Goal: Task Accomplishment & Management: Complete application form

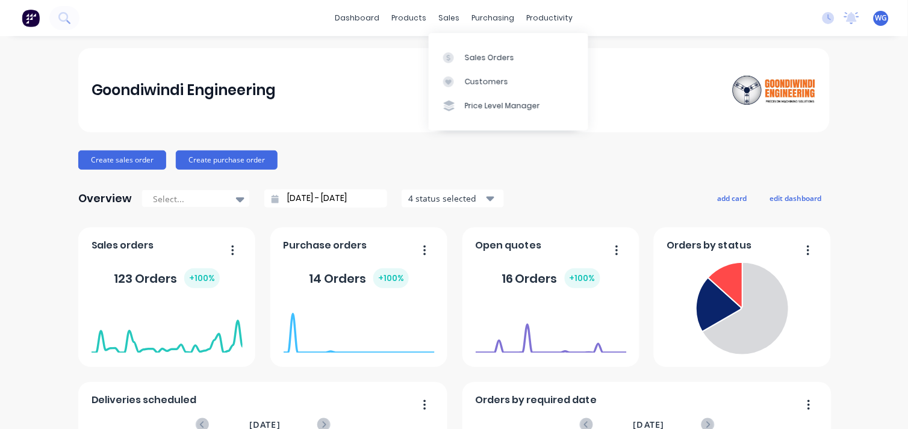
drag, startPoint x: 446, startPoint y: 22, endPoint x: 460, endPoint y: 40, distance: 22.8
click at [446, 22] on div "sales" at bounding box center [449, 18] width 33 height 18
click at [471, 54] on div "Sales Orders" at bounding box center [489, 57] width 49 height 11
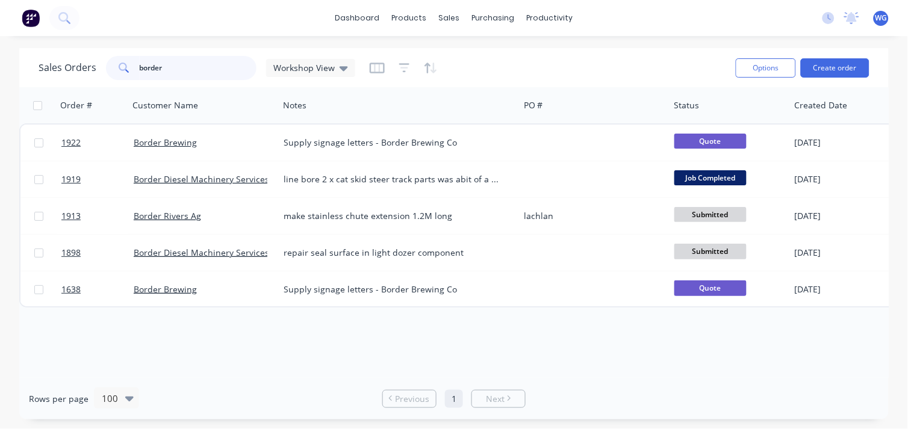
drag, startPoint x: 175, startPoint y: 75, endPoint x: 79, endPoint y: 79, distance: 95.8
click at [79, 79] on div "Sales Orders border Workshop View" at bounding box center [197, 68] width 317 height 24
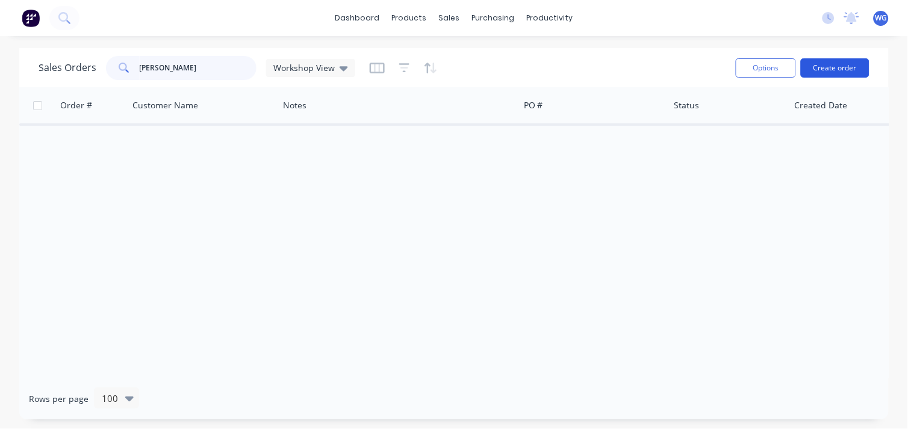
type input "[PERSON_NAME]"
click at [843, 70] on button "Create order" at bounding box center [834, 67] width 69 height 19
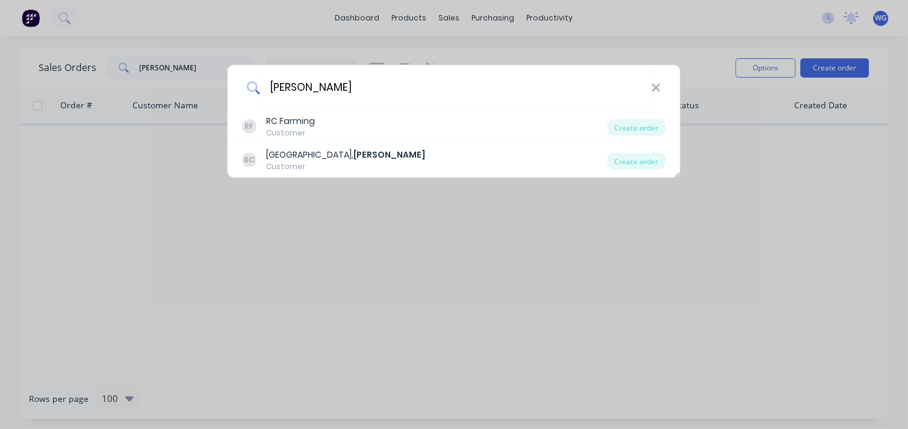
drag, startPoint x: 326, startPoint y: 84, endPoint x: 194, endPoint y: 93, distance: 132.1
click at [194, 93] on div "[PERSON_NAME] RC Farming Customer Create order [PERSON_NAME][GEOGRAPHIC_DATA], …" at bounding box center [454, 214] width 908 height 429
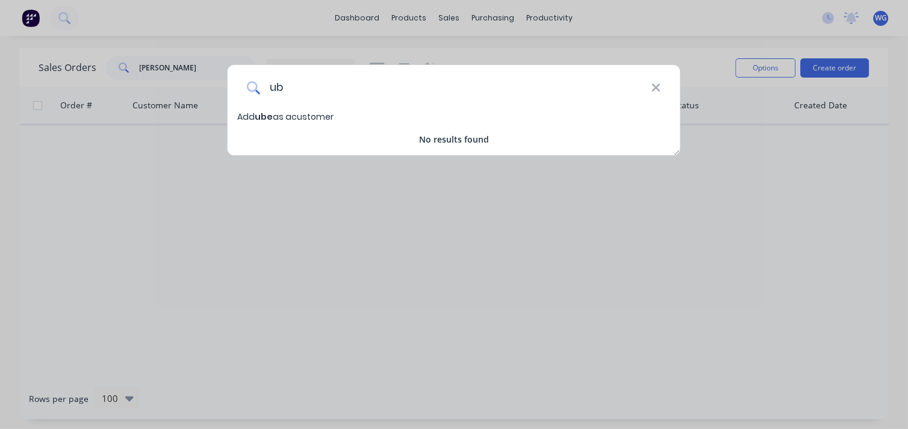
type input "u"
drag, startPoint x: 382, startPoint y: 88, endPoint x: 201, endPoint y: 103, distance: 181.1
click at [201, 103] on div "[PERSON_NAME] ubergang Add [PERSON_NAME] ubergang as a customer No results found" at bounding box center [454, 214] width 908 height 429
type input "u"
type input "clinton ubergang"
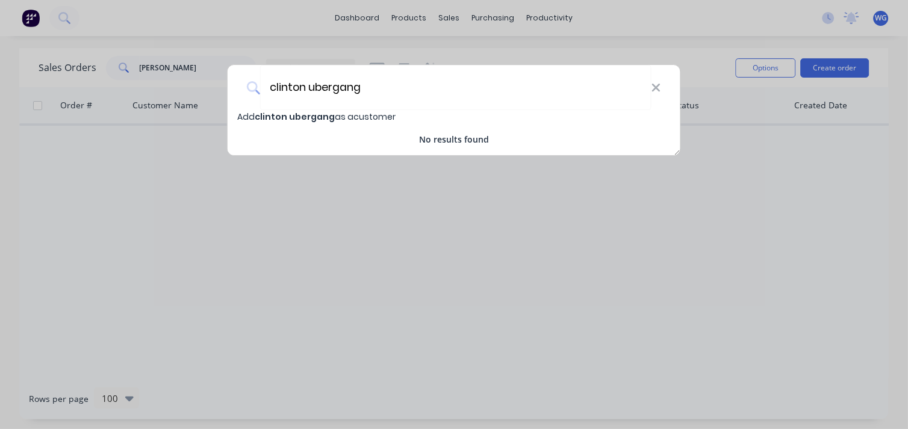
click at [346, 122] on span "[PERSON_NAME] ubergang as a customer" at bounding box center [316, 117] width 158 height 12
select select "AU"
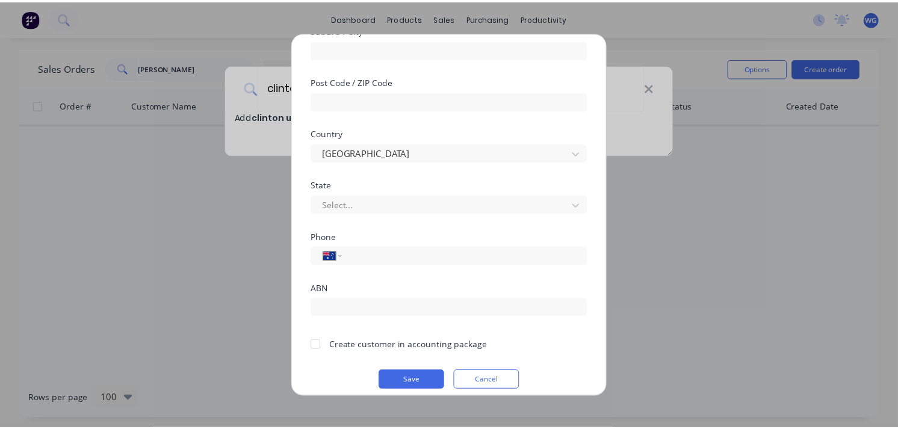
scroll to position [214, 0]
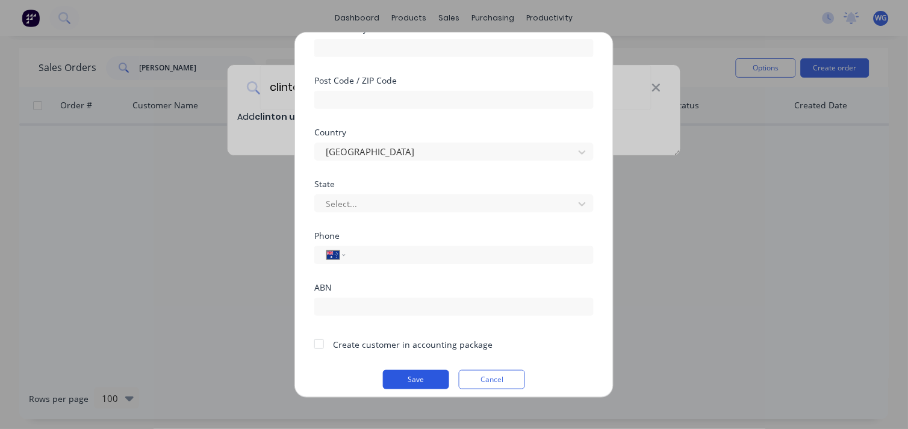
click at [420, 379] on button "Save" at bounding box center [416, 379] width 66 height 19
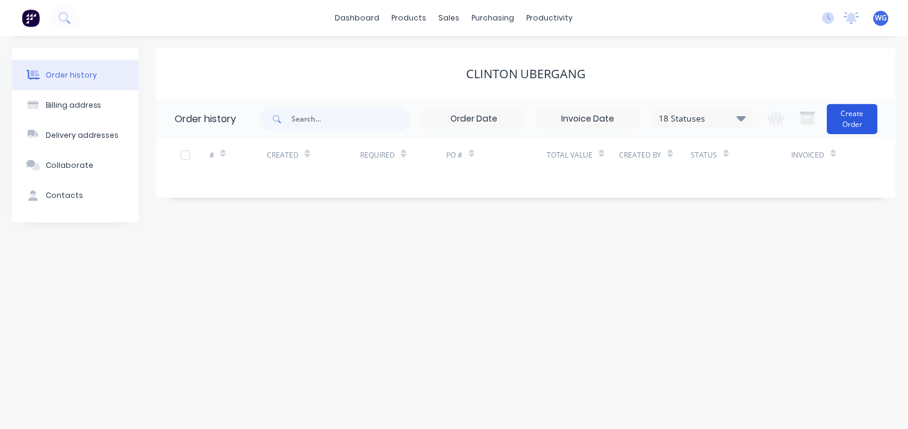
click at [851, 113] on button "Create Order" at bounding box center [852, 119] width 51 height 30
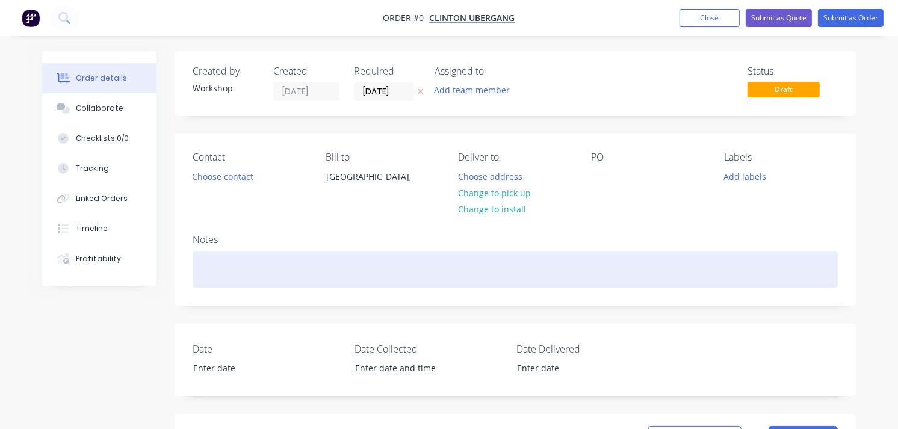
click at [218, 262] on div at bounding box center [515, 269] width 645 height 37
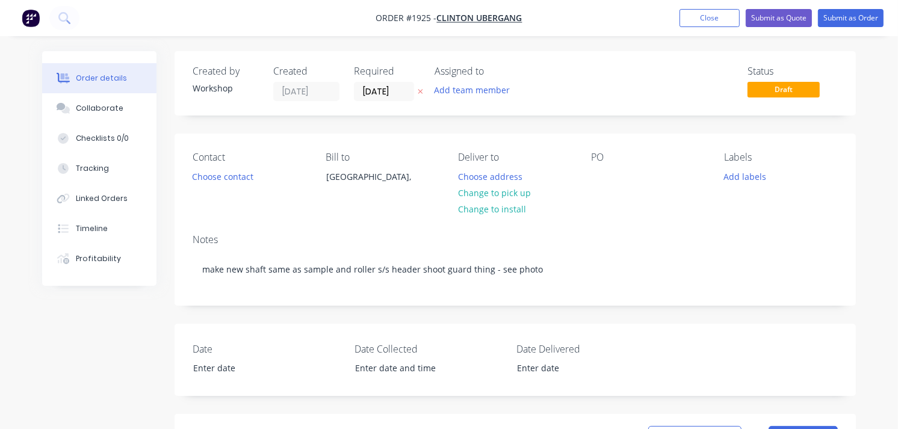
click at [852, 7] on nav "Order #1925 - clinton ubergang Add product Close Submit as Quote Submit as Order" at bounding box center [449, 18] width 898 height 36
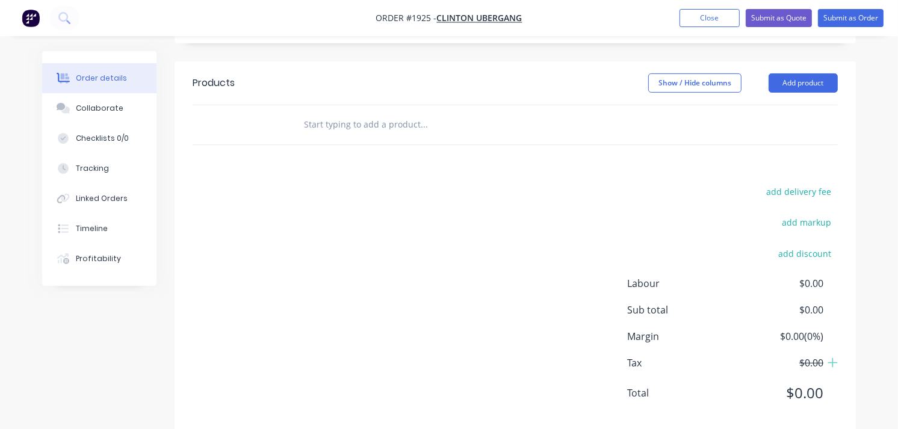
scroll to position [376, 0]
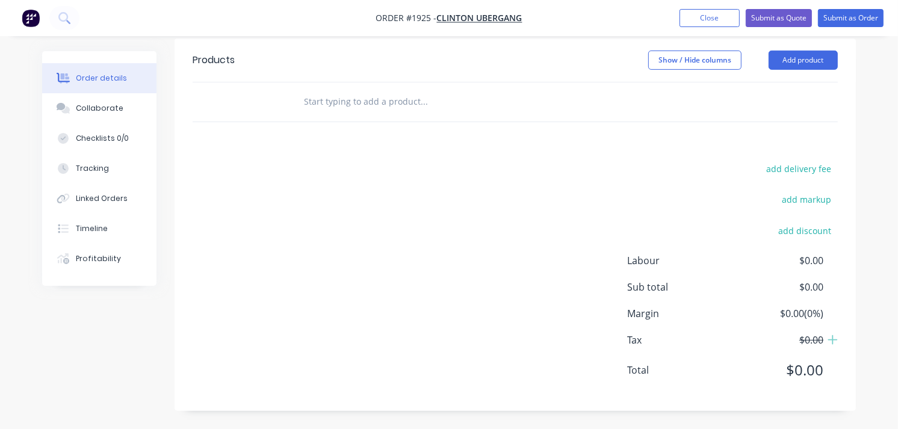
click at [440, 130] on div "Products Show / Hide columns Add product add delivery fee add markup add discou…" at bounding box center [515, 225] width 681 height 373
click at [332, 107] on input "text" at bounding box center [423, 102] width 241 height 24
type input "2"
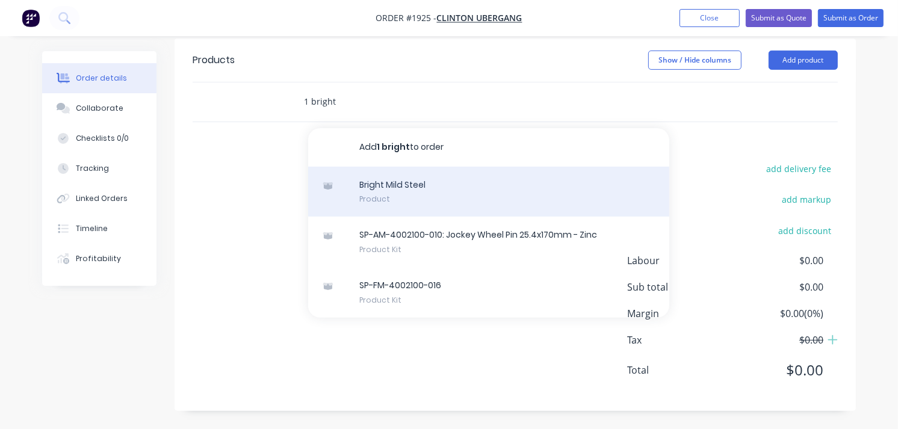
type input "1 bright"
click at [410, 181] on div "Bright Mild Steel Product" at bounding box center [488, 192] width 361 height 51
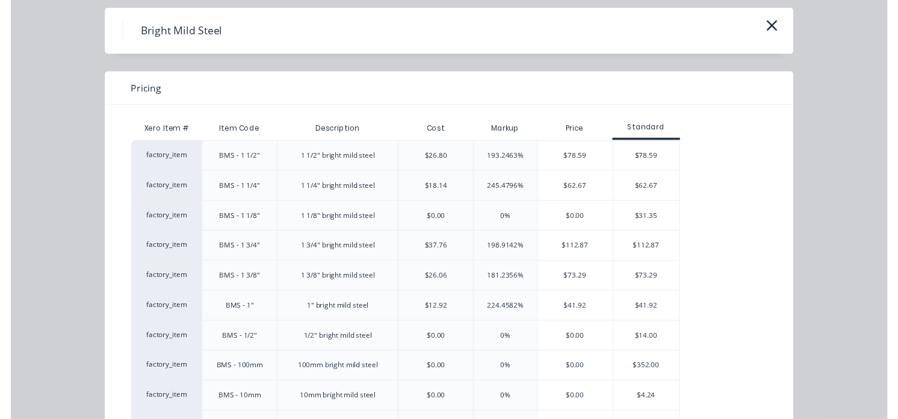
scroll to position [43, 0]
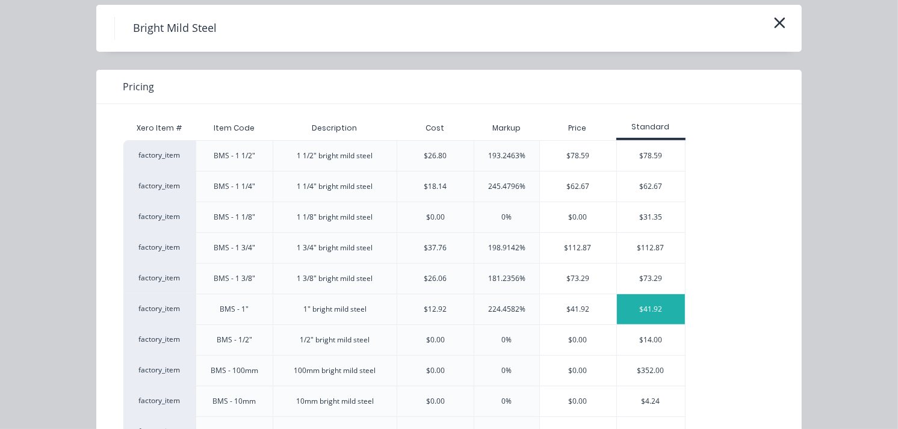
click at [649, 307] on div "$41.92" at bounding box center [651, 309] width 68 height 30
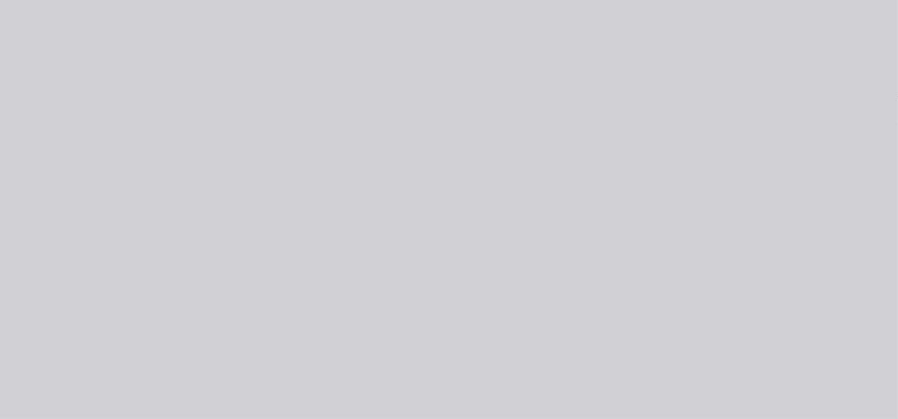
scroll to position [0, 0]
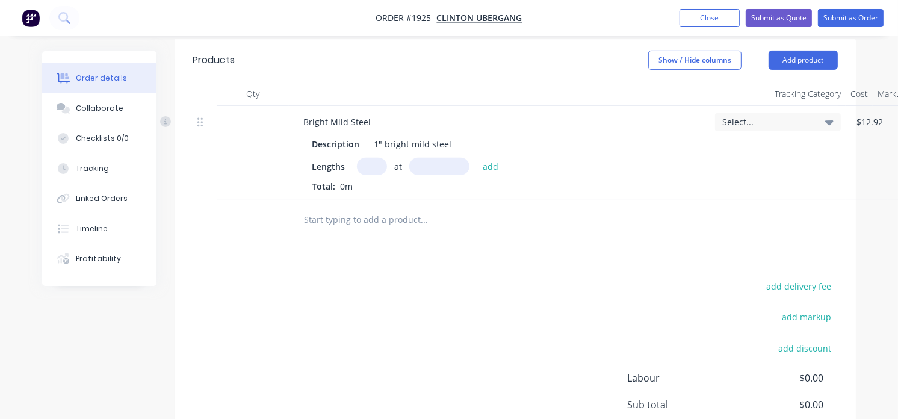
click at [369, 172] on input "text" at bounding box center [372, 166] width 30 height 17
type input "1"
click at [423, 171] on input "text" at bounding box center [439, 166] width 60 height 17
type input "700mm"
click at [488, 171] on button "add" at bounding box center [491, 166] width 28 height 16
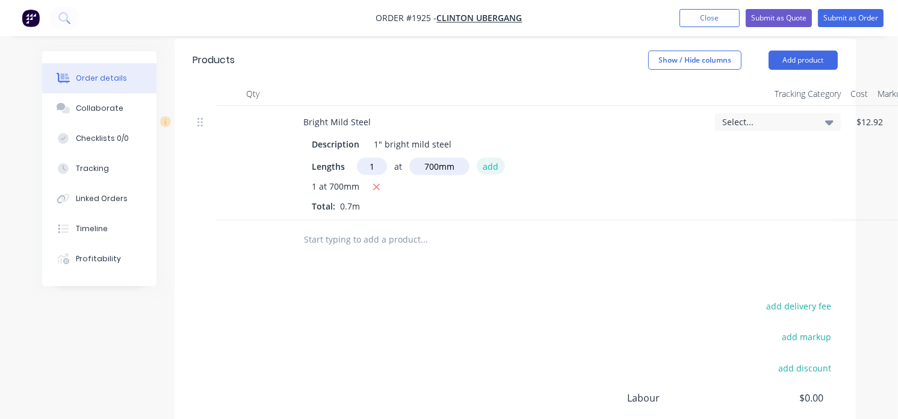
type input "$29.34"
click at [344, 244] on input "text" at bounding box center [423, 240] width 241 height 24
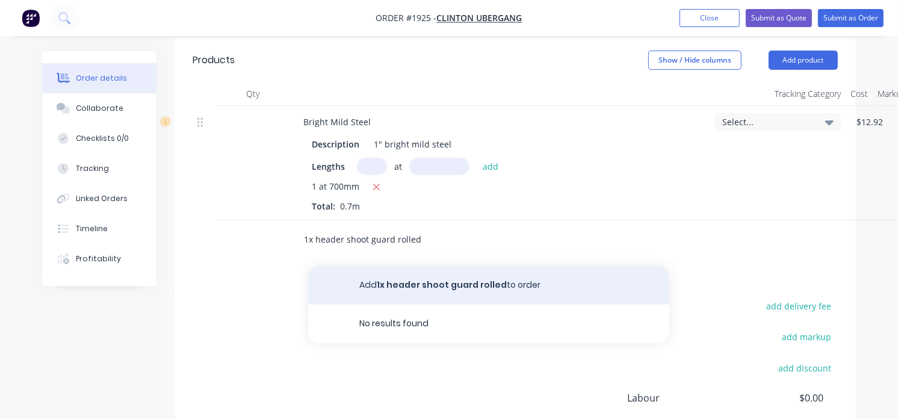
type input "1x header shoot guard rolled"
click at [423, 283] on button "Add 1x header shoot guard rolled to order" at bounding box center [488, 285] width 361 height 39
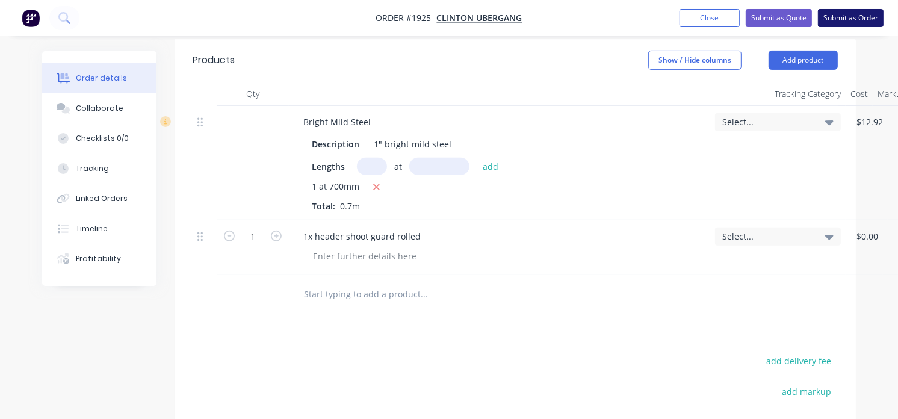
click at [845, 21] on button "Submit as Order" at bounding box center [851, 18] width 66 height 18
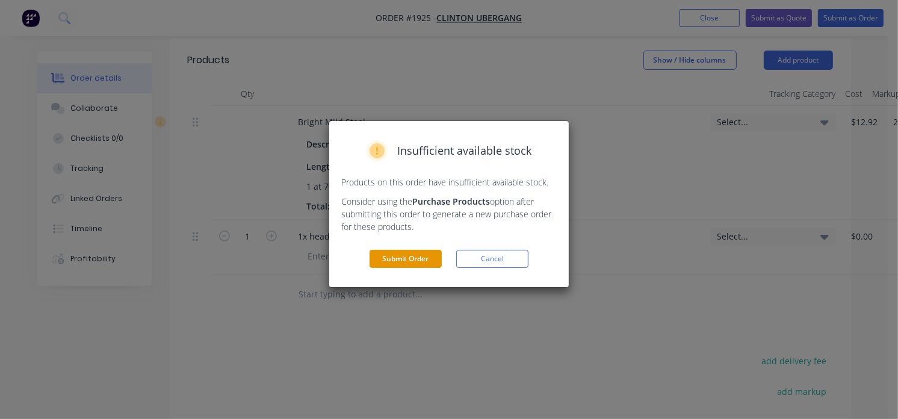
click at [404, 255] on button "Submit Order" at bounding box center [406, 259] width 72 height 18
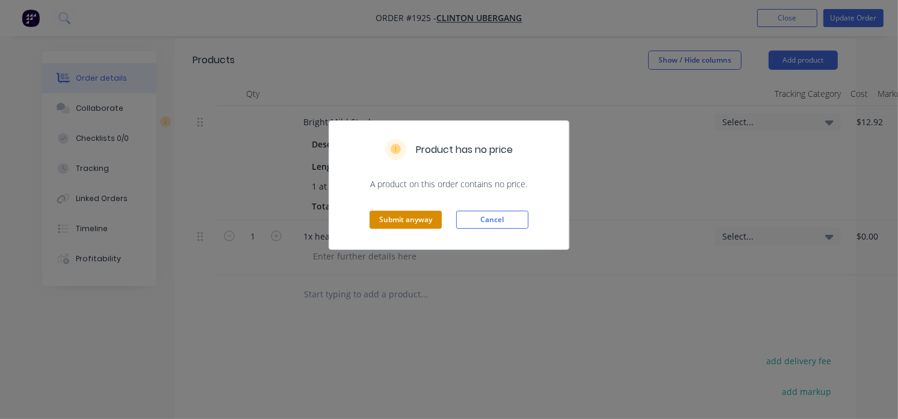
click at [418, 220] on button "Submit anyway" at bounding box center [406, 220] width 72 height 18
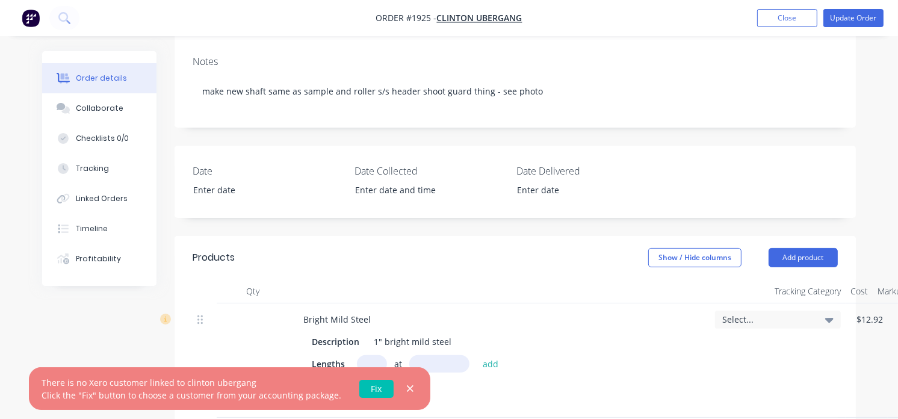
scroll to position [167, 0]
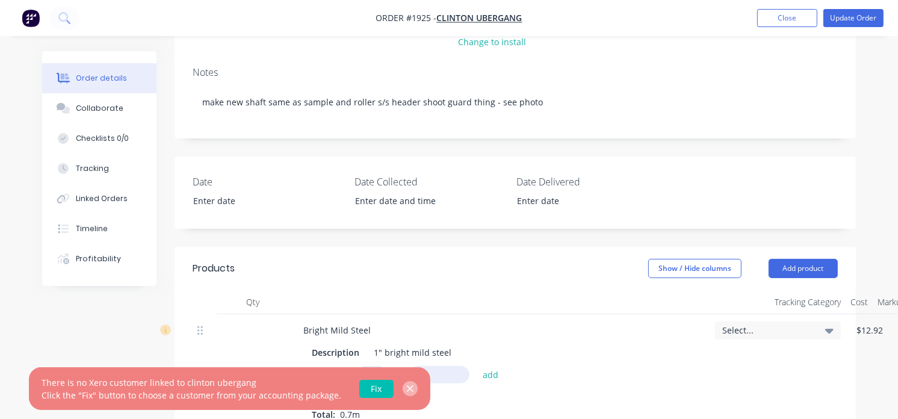
click at [406, 391] on icon "button" at bounding box center [410, 388] width 8 height 11
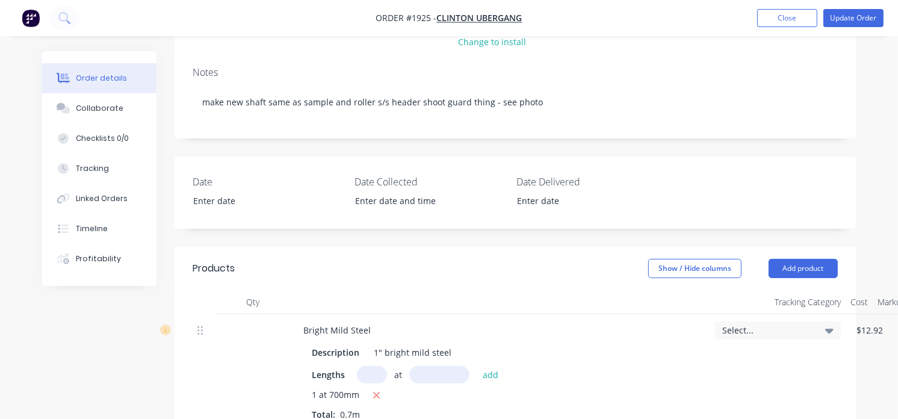
scroll to position [0, 0]
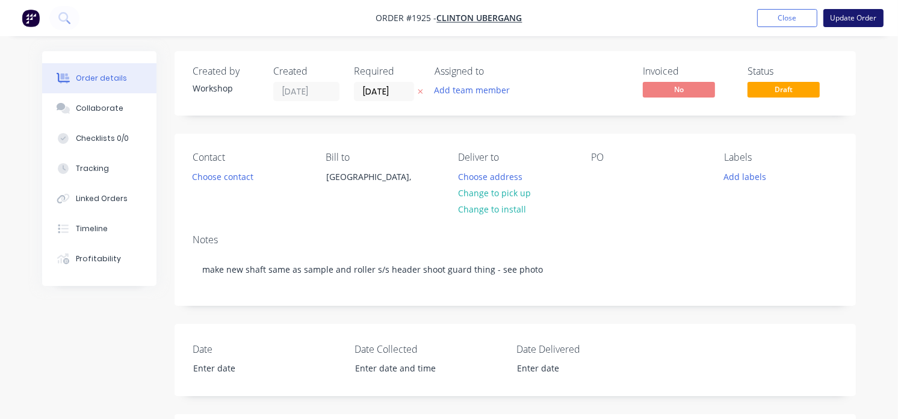
click at [846, 25] on button "Update Order" at bounding box center [853, 18] width 60 height 18
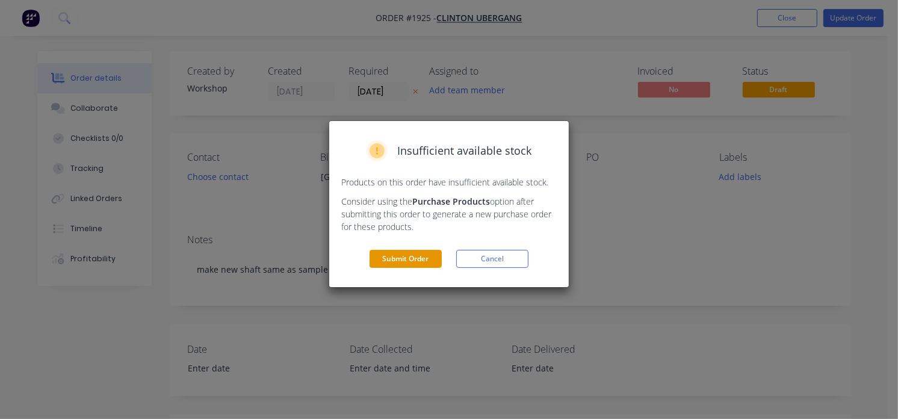
click at [412, 259] on button "Submit Order" at bounding box center [406, 259] width 72 height 18
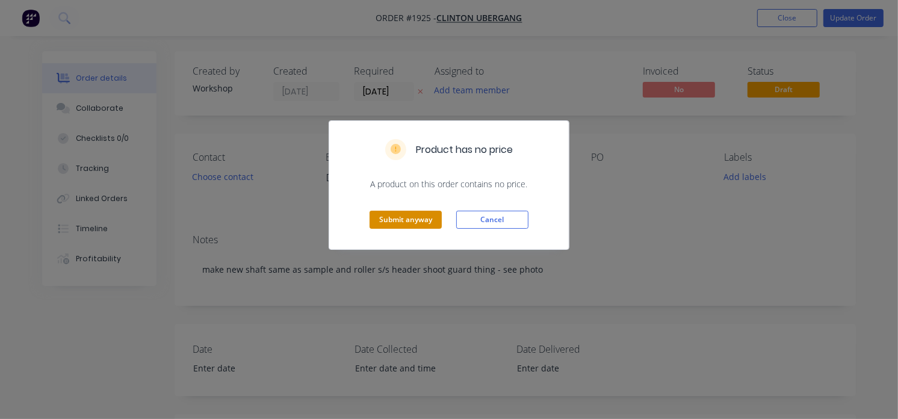
click at [413, 224] on button "Submit anyway" at bounding box center [406, 220] width 72 height 18
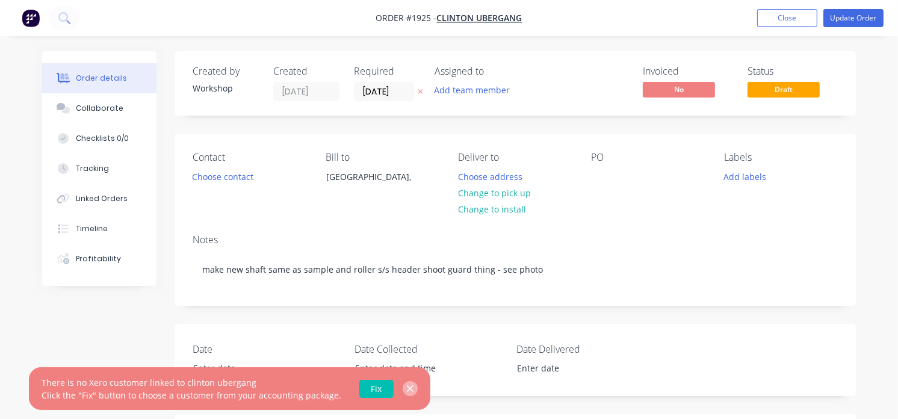
click at [407, 386] on button "button" at bounding box center [410, 388] width 15 height 15
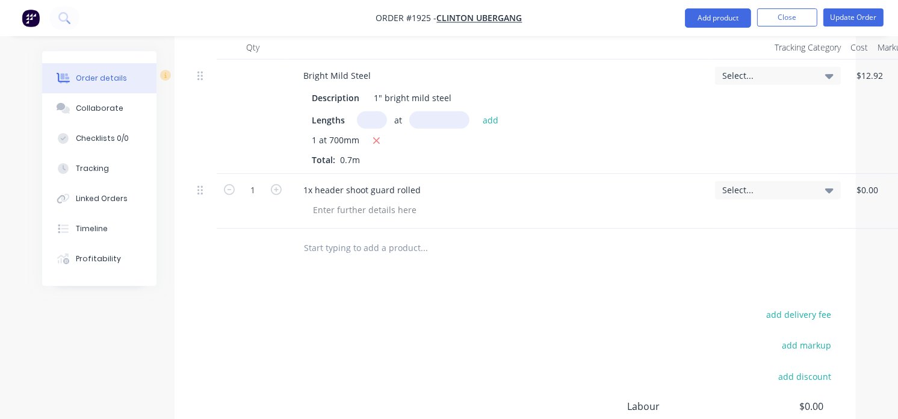
scroll to position [423, 0]
click at [202, 79] on icon at bounding box center [199, 75] width 5 height 9
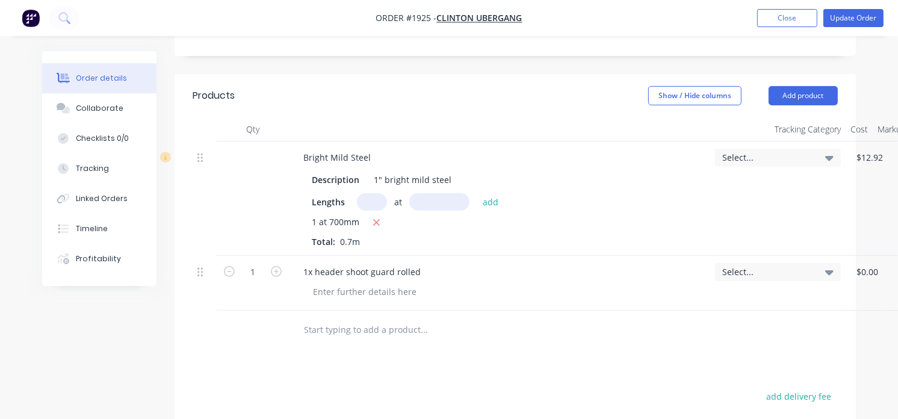
scroll to position [340, 153]
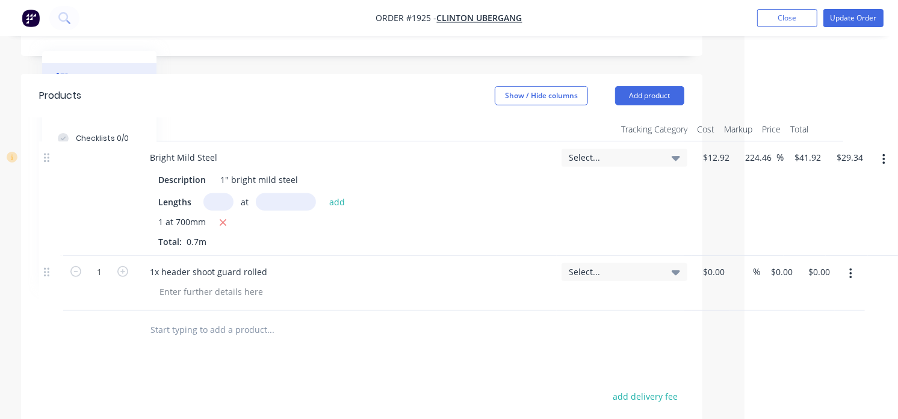
click at [887, 160] on button "button" at bounding box center [884, 160] width 28 height 22
click at [804, 261] on div "Delete" at bounding box center [840, 263] width 93 height 17
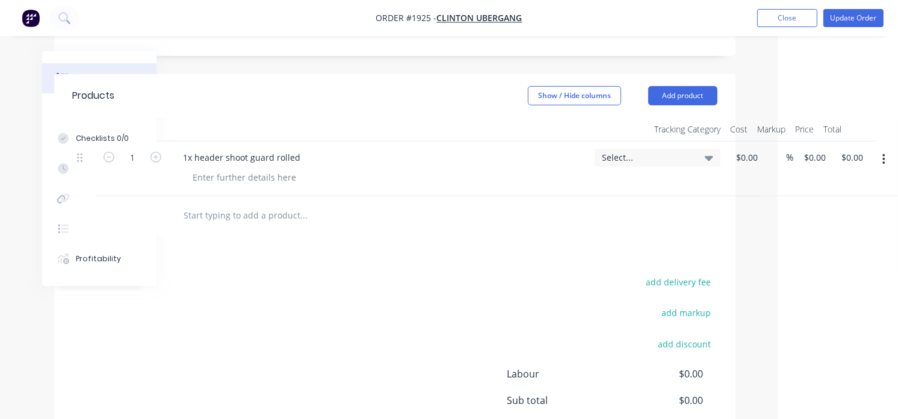
scroll to position [340, 120]
click at [885, 169] on button "button" at bounding box center [884, 160] width 28 height 22
click at [820, 237] on div "Delete" at bounding box center [840, 239] width 93 height 17
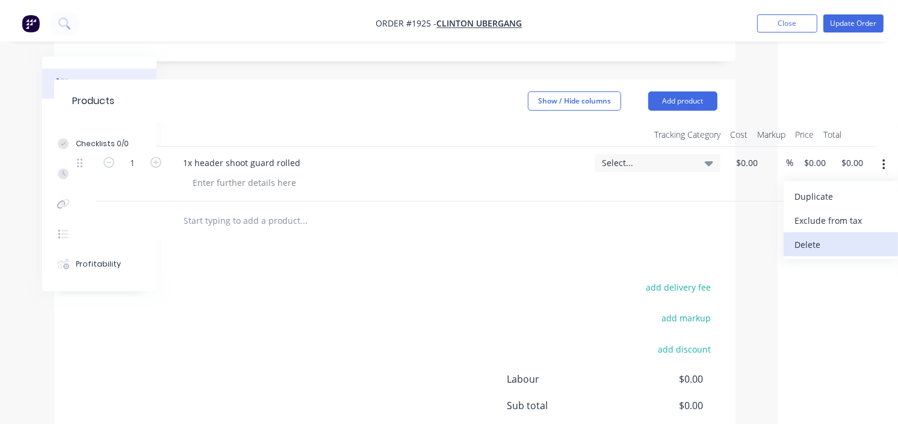
scroll to position [340, 0]
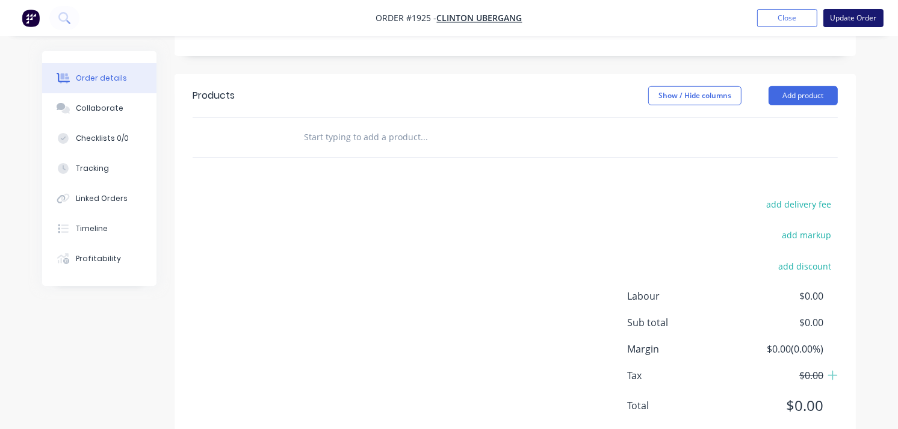
click at [856, 10] on button "Update Order" at bounding box center [853, 18] width 60 height 18
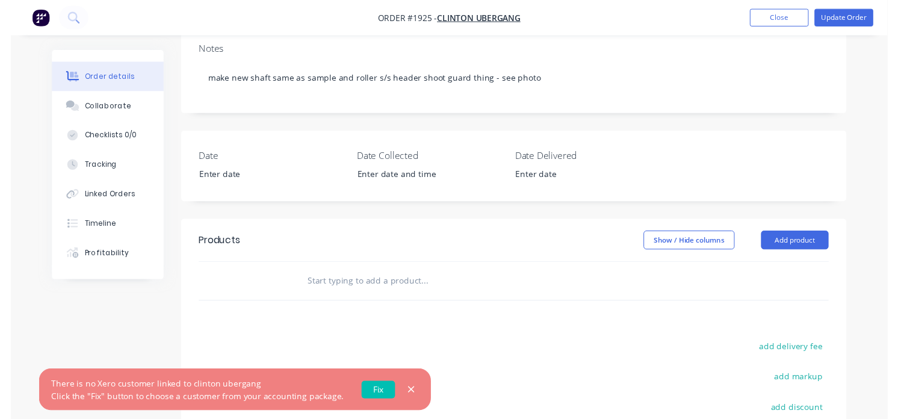
scroll to position [191, 0]
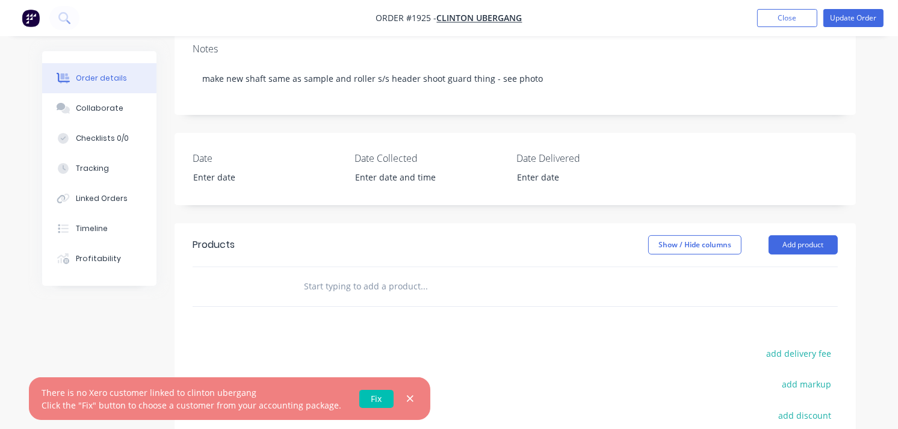
click at [368, 290] on input "text" at bounding box center [423, 286] width 241 height 24
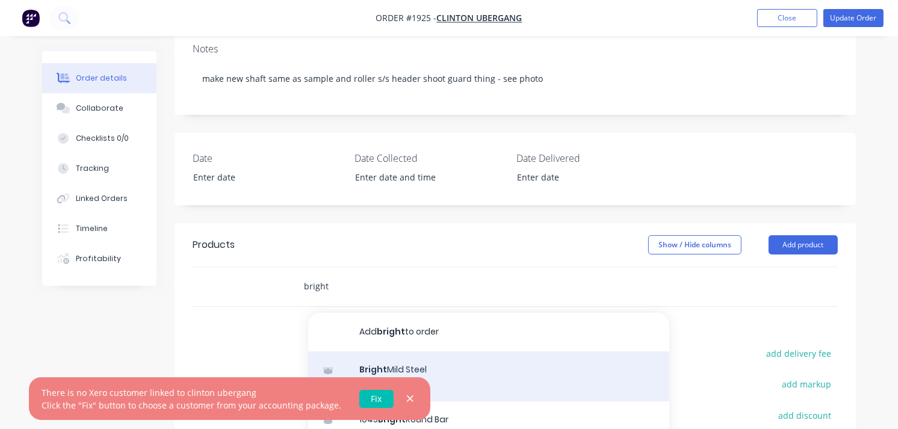
type input "bright"
click at [431, 362] on div "Bright Mild Steel Product" at bounding box center [488, 376] width 361 height 51
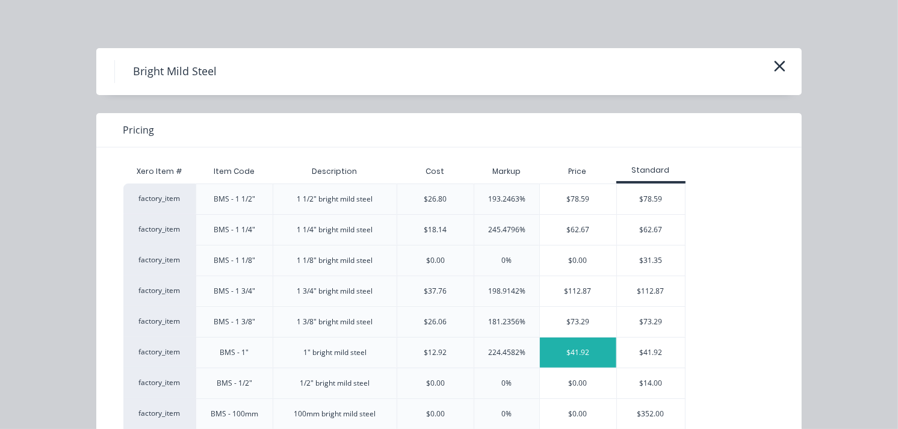
click at [572, 346] on div "$41.92" at bounding box center [578, 353] width 76 height 30
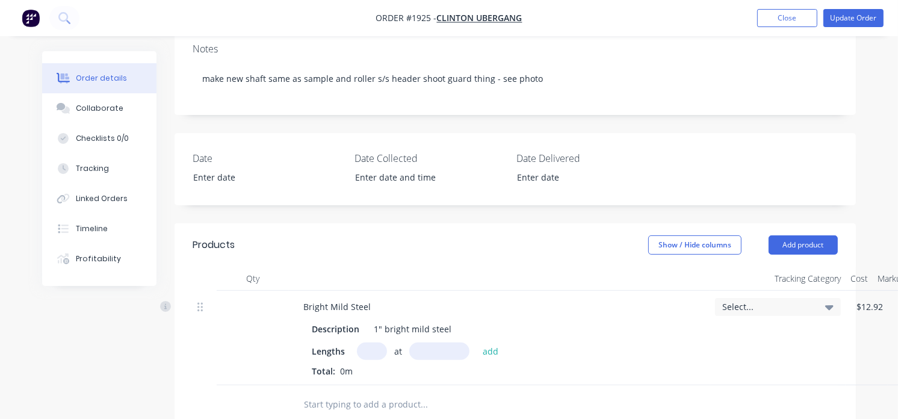
click at [364, 342] on input "text" at bounding box center [372, 350] width 30 height 17
type input "1"
click at [418, 346] on input "text" at bounding box center [439, 350] width 60 height 17
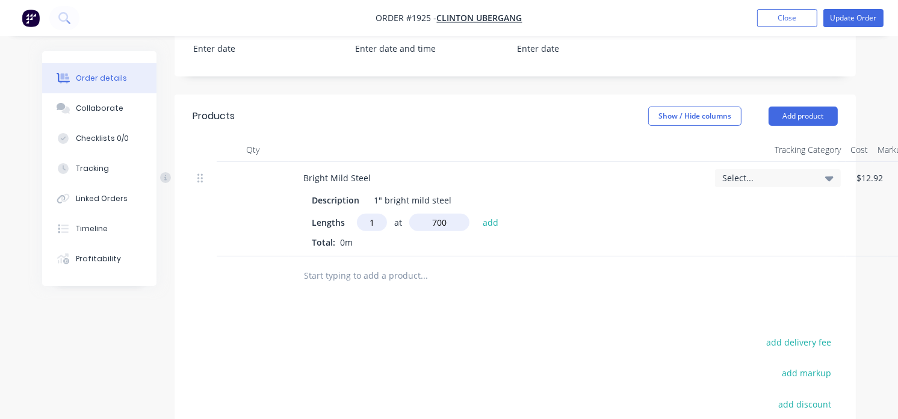
scroll to position [320, 0]
type input "700mm"
click at [398, 308] on div "Products Show / Hide columns Add product Qty Tracking Category Cost Markup Pric…" at bounding box center [515, 339] width 681 height 490
click at [341, 279] on input "text" at bounding box center [423, 275] width 241 height 24
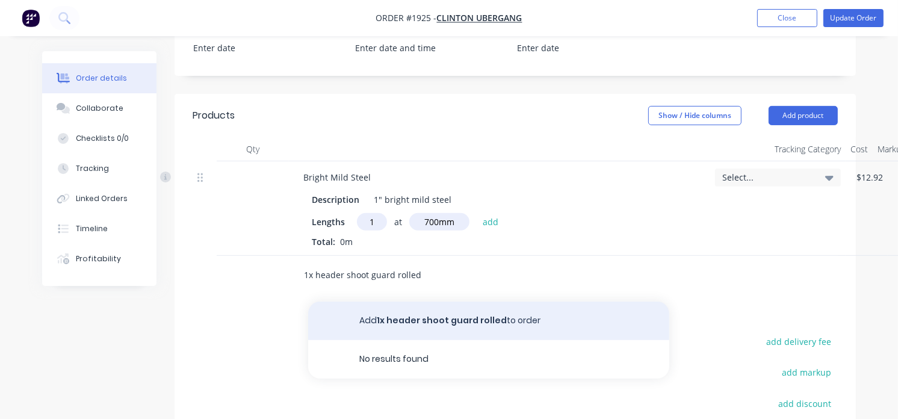
type input "1x header shoot guard rolled"
click at [447, 320] on button "Add 1x header shoot guard rolled to order" at bounding box center [488, 321] width 361 height 39
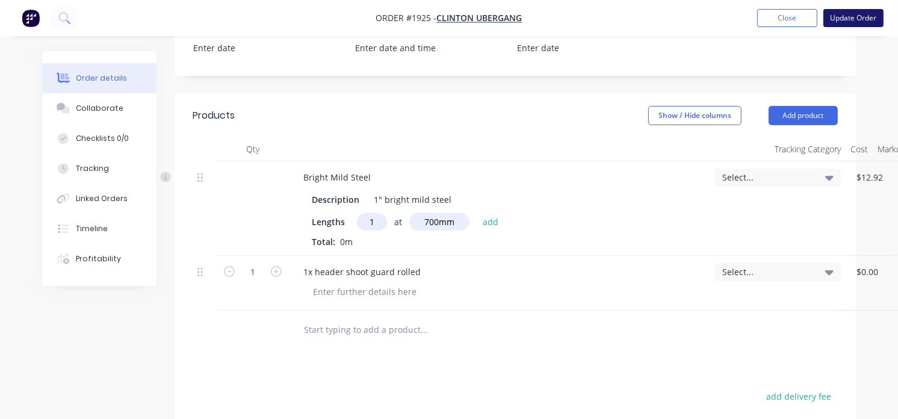
click at [844, 16] on button "Update Order" at bounding box center [853, 18] width 60 height 18
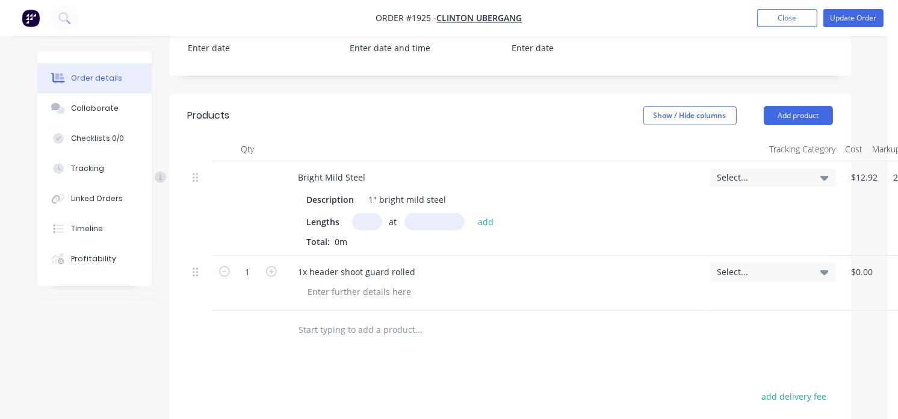
scroll to position [0, 0]
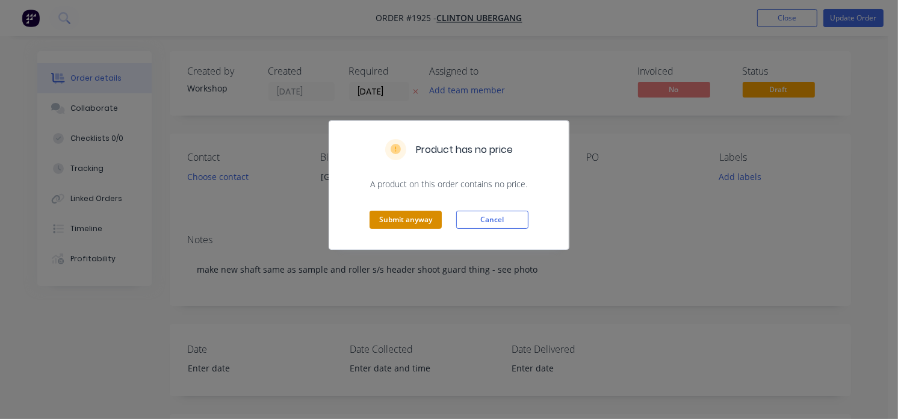
click at [389, 212] on button "Submit anyway" at bounding box center [406, 220] width 72 height 18
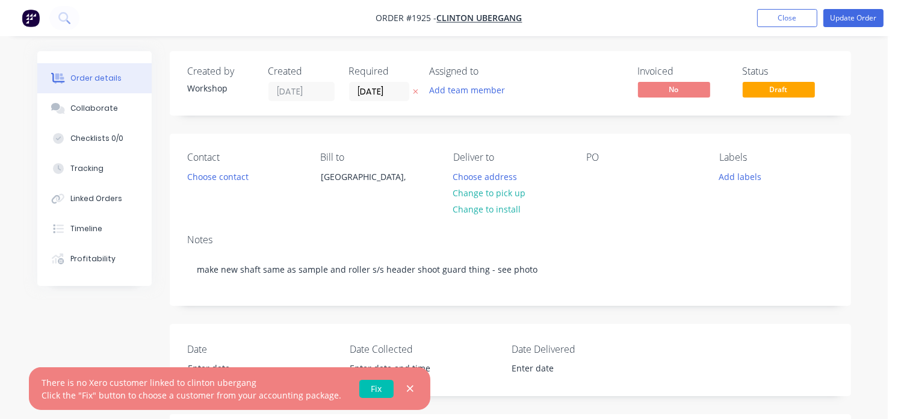
click at [33, 20] on img "button" at bounding box center [31, 18] width 18 height 18
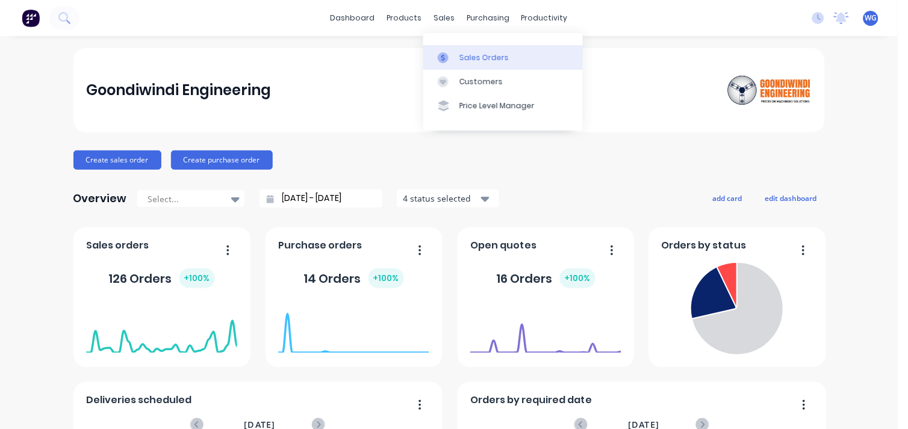
click at [446, 49] on link "Sales Orders" at bounding box center [502, 57] width 159 height 24
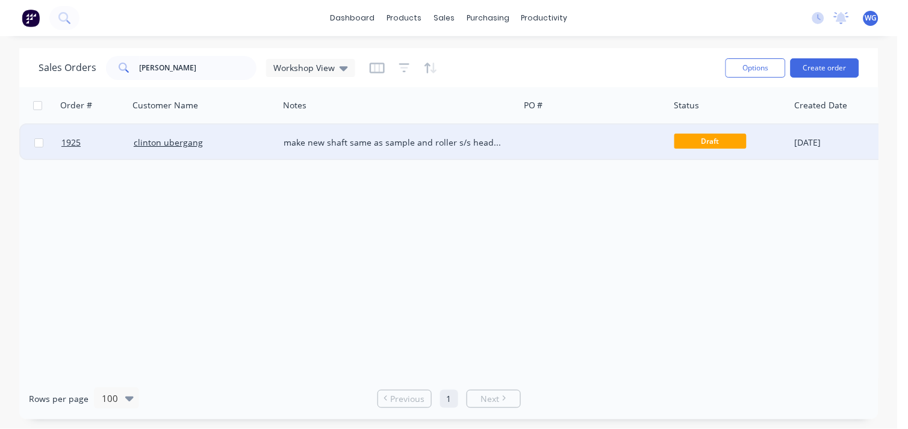
click at [540, 146] on div at bounding box center [594, 143] width 150 height 36
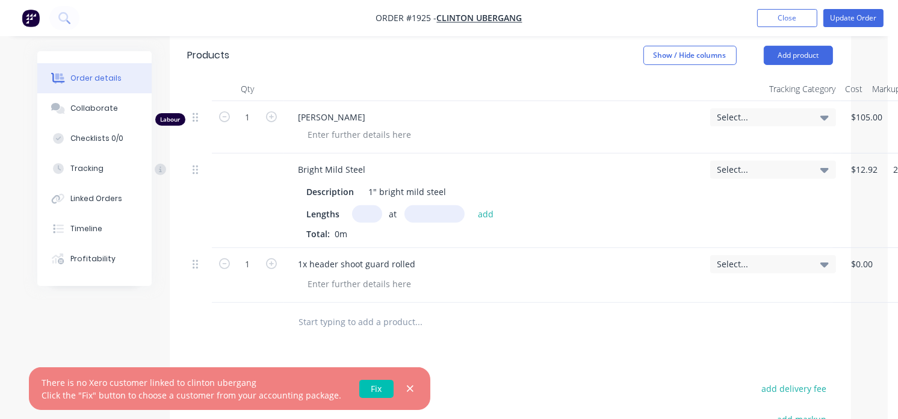
scroll to position [385, 0]
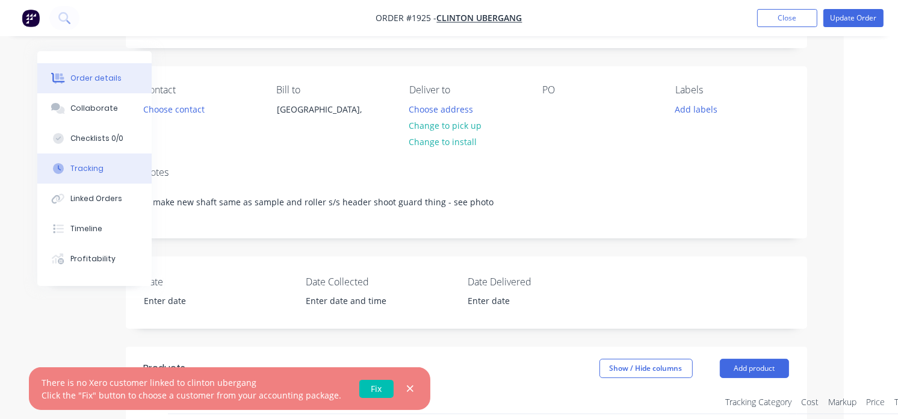
click at [90, 159] on button "Tracking" at bounding box center [94, 168] width 114 height 30
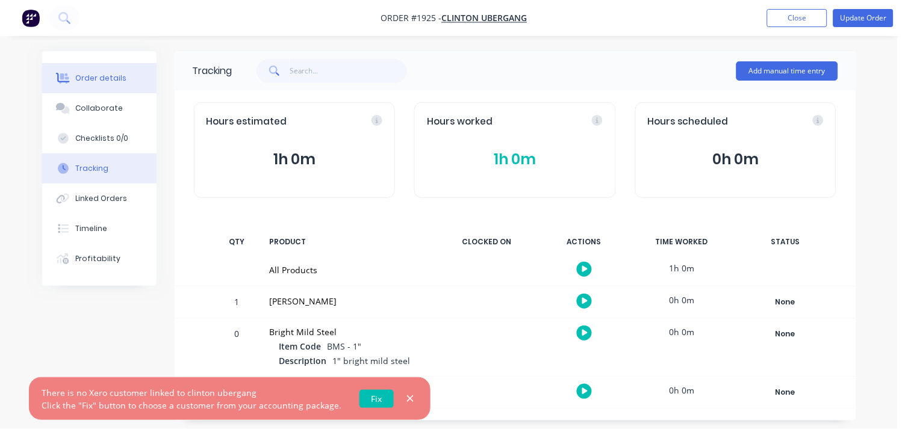
click at [102, 78] on div "Order details" at bounding box center [100, 78] width 51 height 11
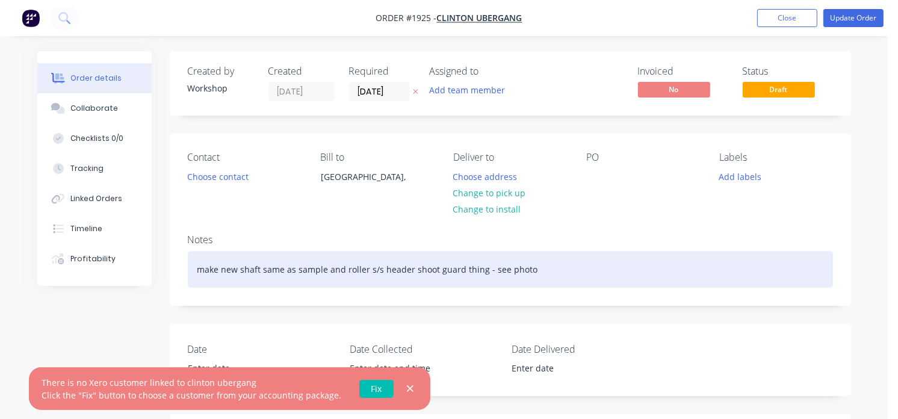
click at [547, 274] on div "make new shaft same as sample and roller s/s header shoot guard thing - see pho…" at bounding box center [510, 269] width 645 height 37
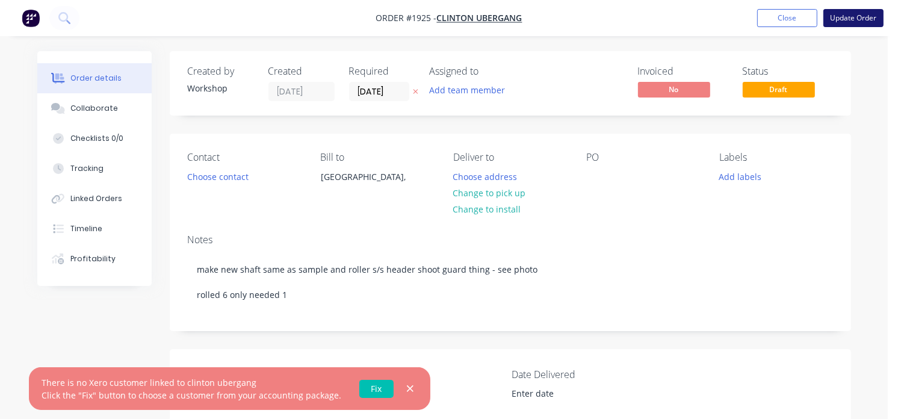
click at [855, 21] on button "Update Order" at bounding box center [853, 18] width 60 height 18
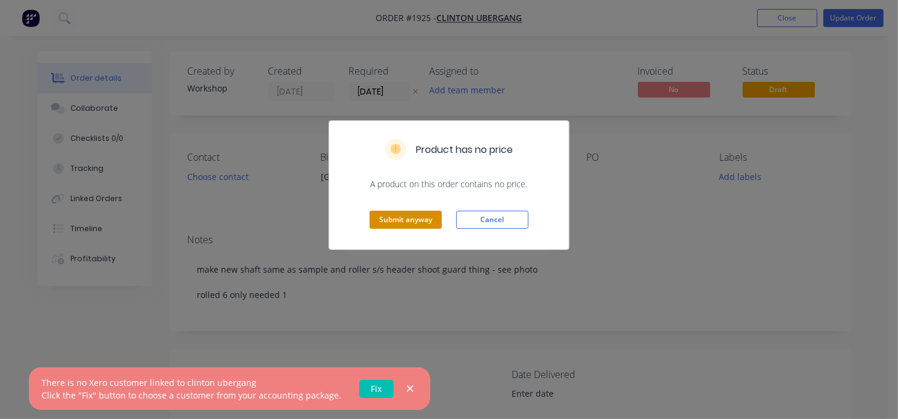
click at [413, 226] on button "Submit anyway" at bounding box center [406, 220] width 72 height 18
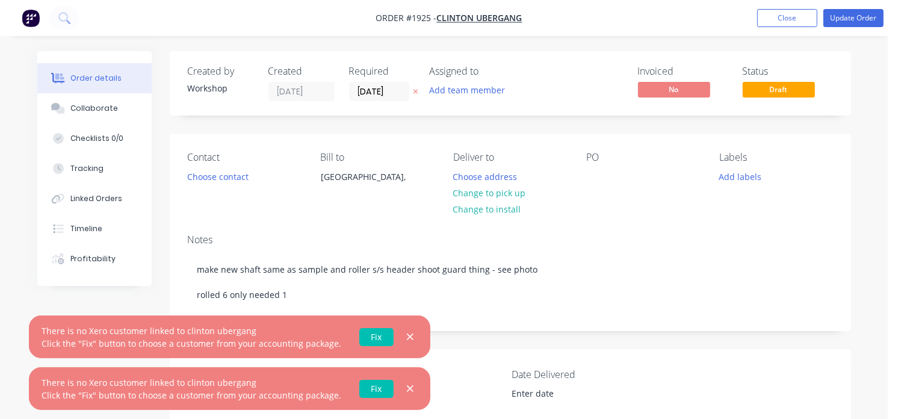
click at [34, 24] on img "button" at bounding box center [31, 18] width 18 height 18
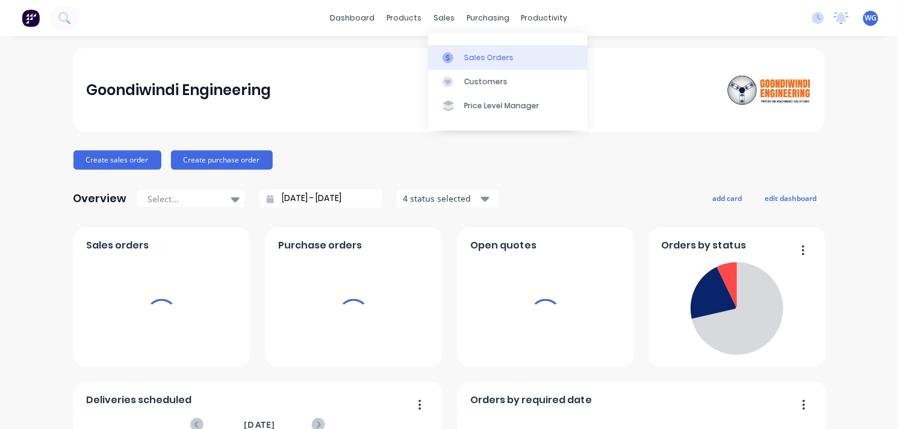
click at [465, 55] on div "Sales Orders" at bounding box center [488, 57] width 49 height 11
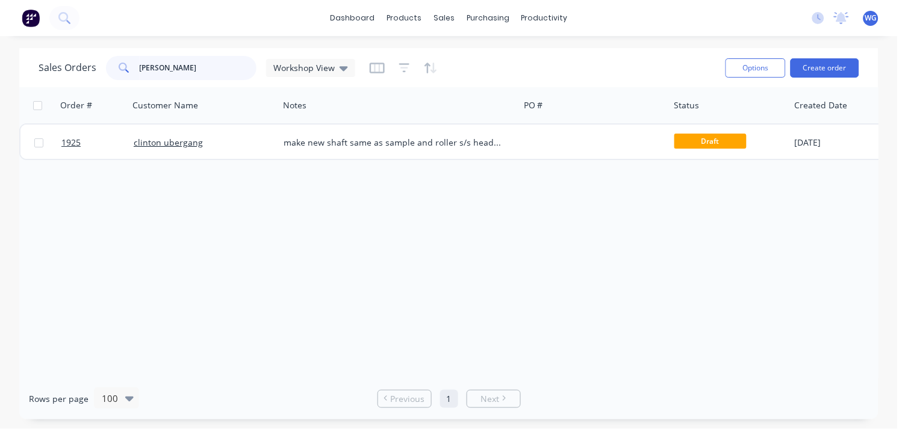
drag, startPoint x: 182, startPoint y: 63, endPoint x: 88, endPoint y: 63, distance: 94.5
click at [88, 63] on div "Sales Orders clinton Workshop View" at bounding box center [197, 68] width 317 height 24
